Goal: Task Accomplishment & Management: Use online tool/utility

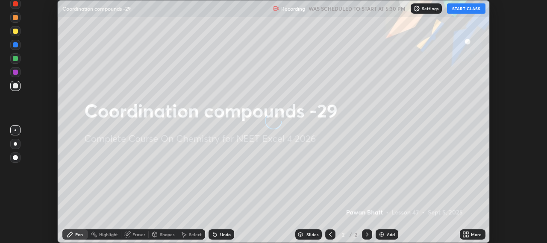
scroll to position [243, 547]
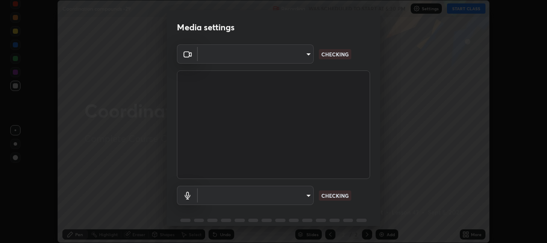
type input "b317e01ce44dabc3be8dd9fbd21c4c94838353ba5ba3926cf423050bf086703d"
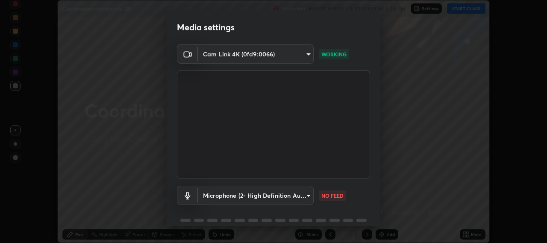
click at [250, 195] on body "Erase all Coordination compounds -29 Recording WAS SCHEDULED TO START AT 5:30 P…" at bounding box center [273, 121] width 547 height 243
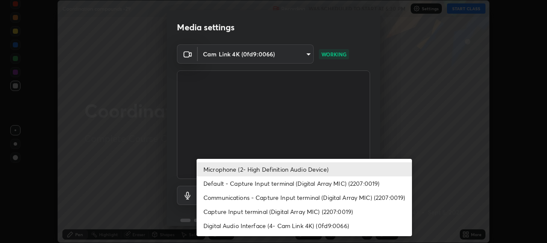
click at [261, 189] on li "Default - Capture Input terminal (Digital Array MIC) (2207:0019)" at bounding box center [304, 184] width 215 height 14
type input "default"
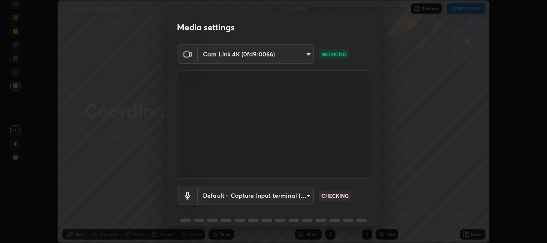
scroll to position [37, 0]
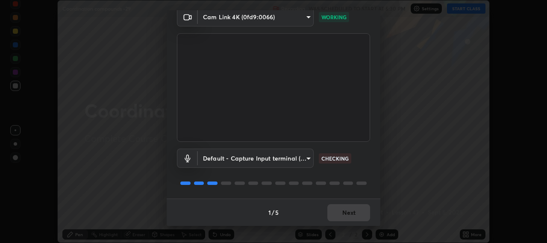
click at [345, 212] on div "1 / 5 Next" at bounding box center [274, 212] width 214 height 27
click at [344, 213] on div "1 / 5 Next" at bounding box center [274, 212] width 214 height 27
click at [345, 212] on div "1 / 5 Next" at bounding box center [274, 212] width 214 height 27
click at [345, 213] on div "1 / 5 Next" at bounding box center [274, 212] width 214 height 27
click at [346, 213] on div "1 / 5 Next" at bounding box center [274, 212] width 214 height 27
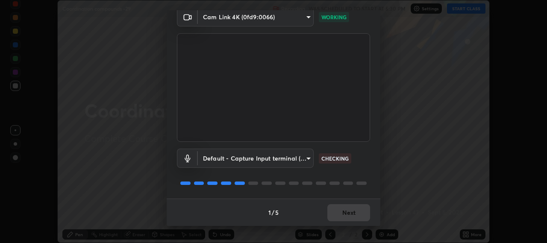
click at [345, 212] on div "1 / 5 Next" at bounding box center [274, 212] width 214 height 27
click at [347, 213] on div "1 / 5 Next" at bounding box center [274, 212] width 214 height 27
click at [346, 213] on div "1 / 5 Next" at bounding box center [274, 212] width 214 height 27
click at [346, 214] on div "1 / 5 Next" at bounding box center [274, 212] width 214 height 27
click at [345, 213] on div "1 / 5 Next" at bounding box center [274, 212] width 214 height 27
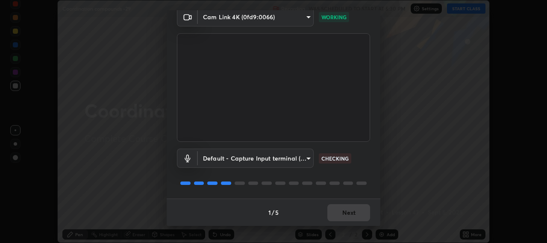
click at [345, 213] on div "1 / 5 Next" at bounding box center [274, 212] width 214 height 27
click at [344, 214] on div "1 / 5 Next" at bounding box center [274, 212] width 214 height 27
click at [344, 213] on div "1 / 5 Next" at bounding box center [274, 212] width 214 height 27
click at [344, 213] on button "Next" at bounding box center [348, 212] width 43 height 17
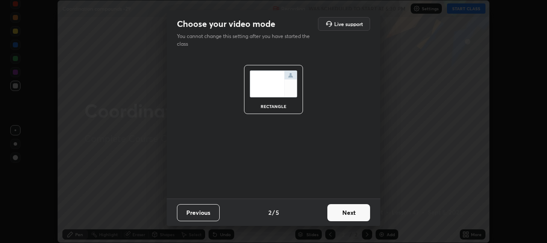
scroll to position [0, 0]
click at [344, 213] on button "Next" at bounding box center [348, 212] width 43 height 17
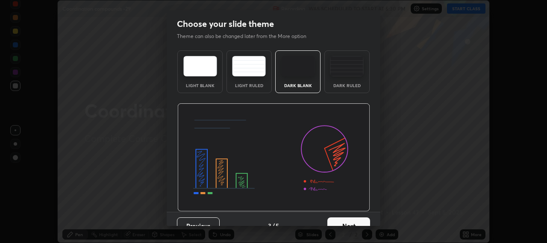
click at [351, 206] on img at bounding box center [273, 157] width 193 height 109
click at [342, 219] on button "Next" at bounding box center [348, 226] width 43 height 17
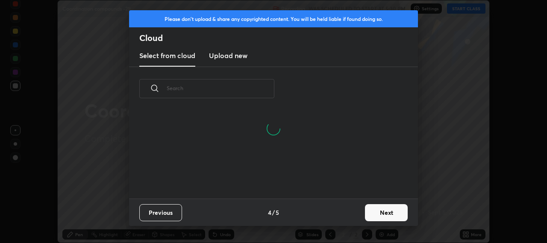
scroll to position [88, 274]
click at [383, 211] on button "Next" at bounding box center [386, 212] width 43 height 17
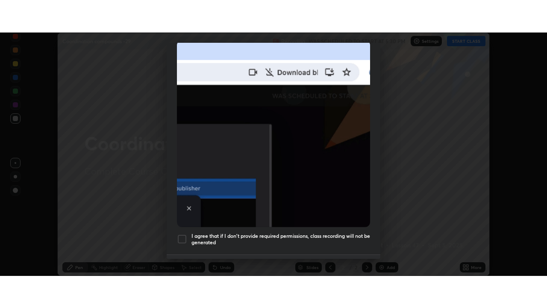
scroll to position [212, 0]
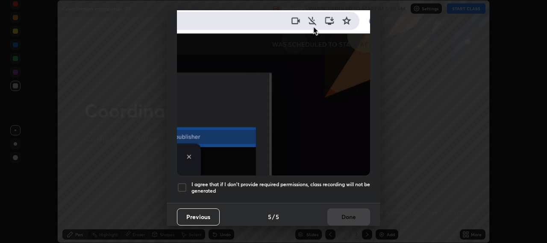
click at [183, 183] on div at bounding box center [182, 188] width 10 height 10
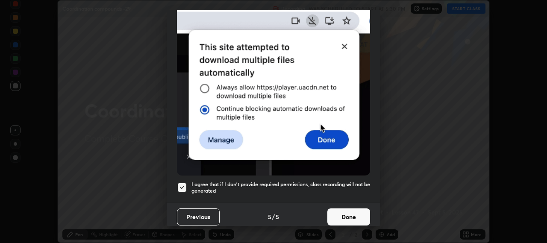
click at [340, 209] on button "Done" at bounding box center [348, 217] width 43 height 17
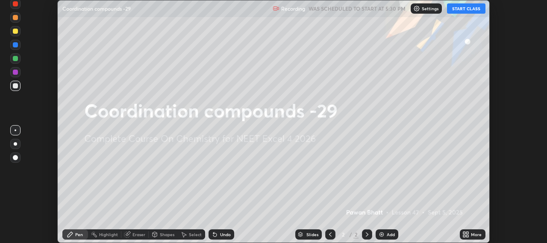
click at [460, 9] on button "START CLASS" at bounding box center [466, 8] width 38 height 10
click at [460, 7] on button "START CLASS" at bounding box center [466, 8] width 38 height 10
click at [470, 236] on div "More" at bounding box center [473, 235] width 26 height 10
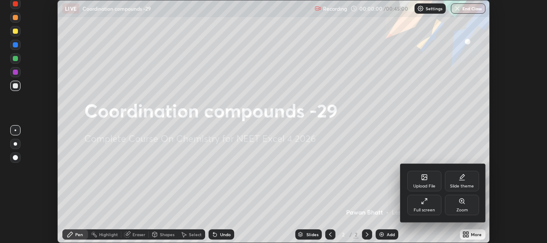
click at [429, 200] on div "Full screen" at bounding box center [424, 205] width 34 height 21
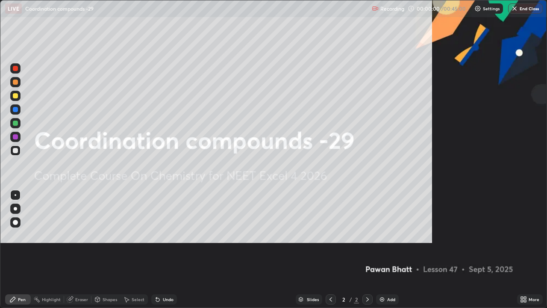
scroll to position [308, 547]
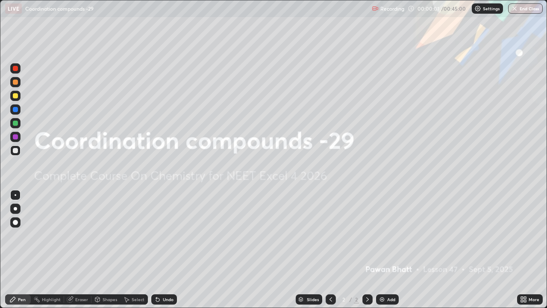
click at [387, 243] on div "Add" at bounding box center [391, 299] width 8 height 4
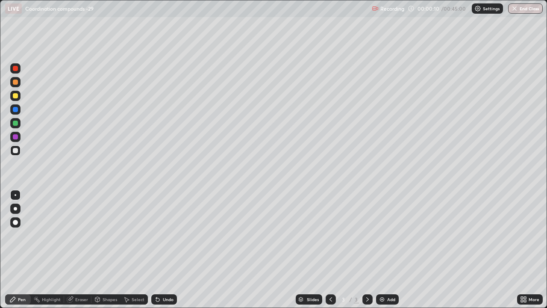
click at [15, 209] on div at bounding box center [15, 208] width 3 height 3
click at [16, 94] on div at bounding box center [15, 95] width 5 height 5
click at [383, 243] on img at bounding box center [382, 299] width 7 height 7
click at [382, 243] on img at bounding box center [382, 299] width 7 height 7
click at [387, 243] on div "Add" at bounding box center [391, 299] width 8 height 4
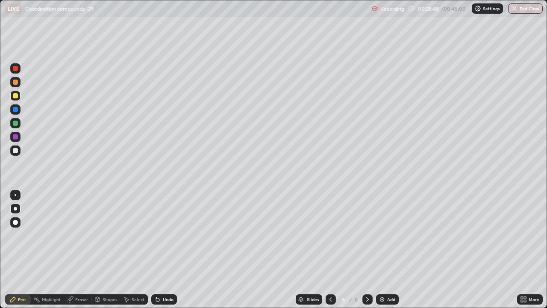
click at [384, 243] on div "Add" at bounding box center [387, 299] width 23 height 10
click at [330, 243] on icon at bounding box center [330, 299] width 7 height 7
click at [365, 243] on div at bounding box center [368, 299] width 10 height 10
click at [17, 122] on div at bounding box center [15, 123] width 5 height 5
click at [387, 243] on div "Add" at bounding box center [391, 299] width 8 height 4
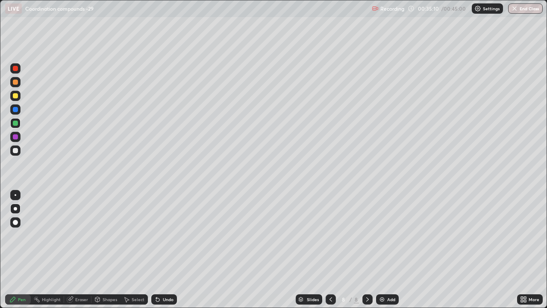
click at [16, 97] on div at bounding box center [15, 95] width 5 height 5
click at [162, 243] on div "Undo" at bounding box center [164, 299] width 26 height 10
click at [163, 243] on div "Undo" at bounding box center [168, 299] width 11 height 4
click at [164, 243] on div "Undo" at bounding box center [164, 299] width 26 height 10
click at [162, 243] on div "Undo" at bounding box center [164, 299] width 26 height 10
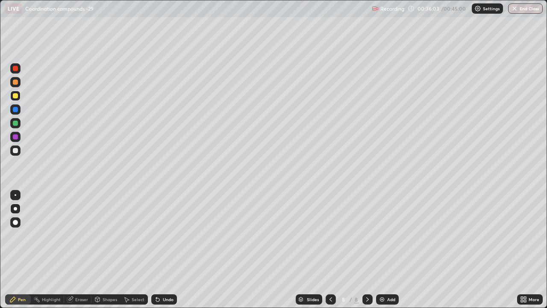
click at [159, 243] on icon at bounding box center [157, 299] width 7 height 7
click at [161, 243] on div "Undo" at bounding box center [164, 299] width 26 height 10
click at [330, 243] on icon at bounding box center [330, 299] width 7 height 7
click at [330, 243] on icon at bounding box center [331, 299] width 3 height 4
click at [368, 243] on icon at bounding box center [367, 299] width 7 height 7
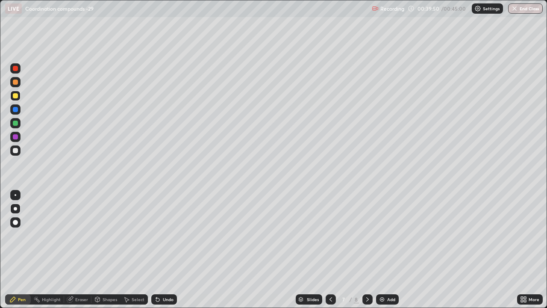
click at [367, 243] on icon at bounding box center [367, 299] width 7 height 7
click at [78, 243] on div "Eraser" at bounding box center [81, 299] width 13 height 4
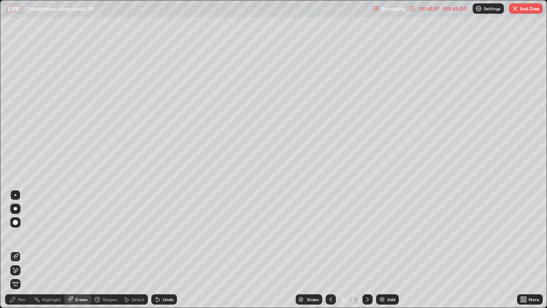
click at [16, 243] on icon at bounding box center [15, 270] width 7 height 7
click at [19, 243] on div "Pen" at bounding box center [22, 299] width 8 height 4
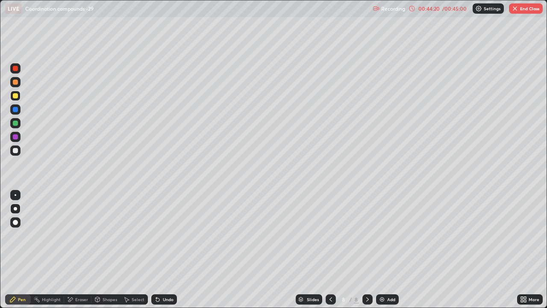
click at [384, 243] on img at bounding box center [382, 299] width 7 height 7
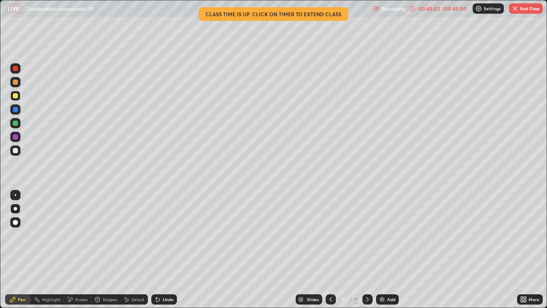
click at [163, 243] on div "Undo" at bounding box center [168, 299] width 11 height 4
click at [330, 243] on icon at bounding box center [330, 299] width 7 height 7
click at [367, 243] on icon at bounding box center [367, 299] width 7 height 7
click at [433, 9] on div "00:45:29" at bounding box center [429, 8] width 24 height 5
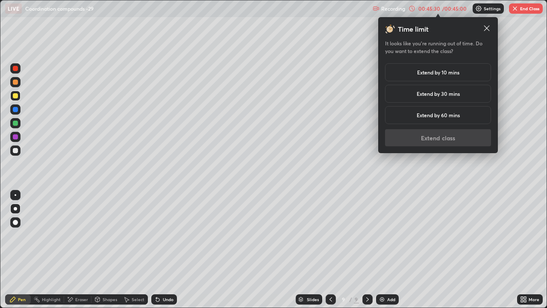
click at [425, 72] on h5 "Extend by 10 mins" at bounding box center [438, 72] width 42 height 8
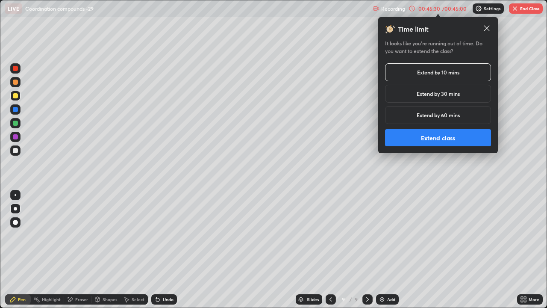
click at [416, 136] on button "Extend class" at bounding box center [438, 137] width 106 height 17
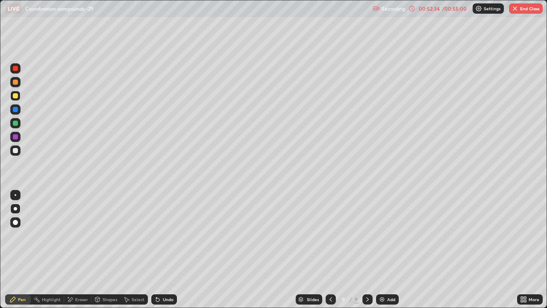
click at [522, 9] on button "End Class" at bounding box center [526, 8] width 34 height 10
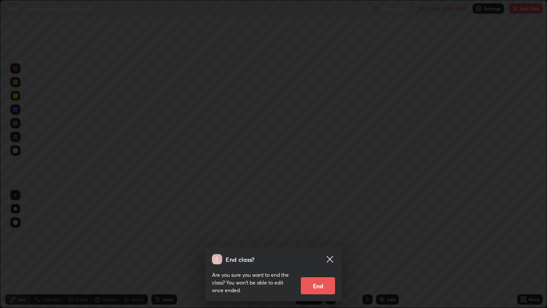
click at [318, 243] on button "End" at bounding box center [318, 285] width 34 height 17
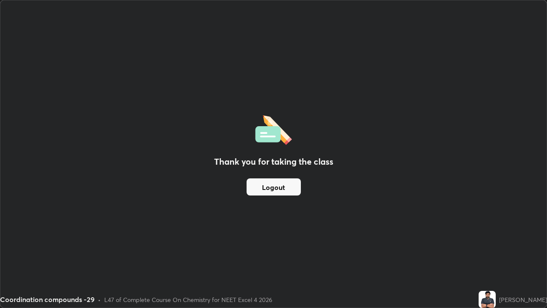
click at [275, 189] on button "Logout" at bounding box center [274, 186] width 54 height 17
click at [276, 187] on button "Logout" at bounding box center [274, 186] width 54 height 17
